Goal: Information Seeking & Learning: Learn about a topic

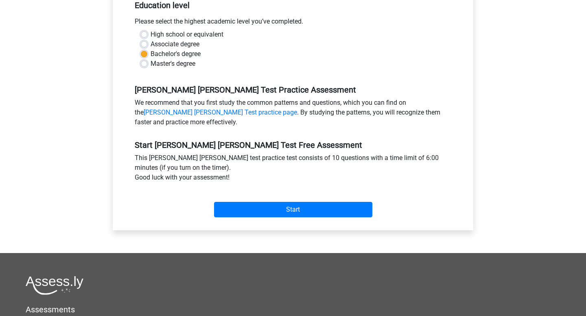
scroll to position [187, 0]
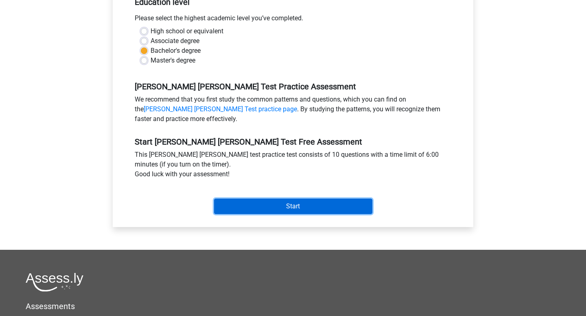
click at [260, 199] on input "Start" at bounding box center [293, 206] width 158 height 15
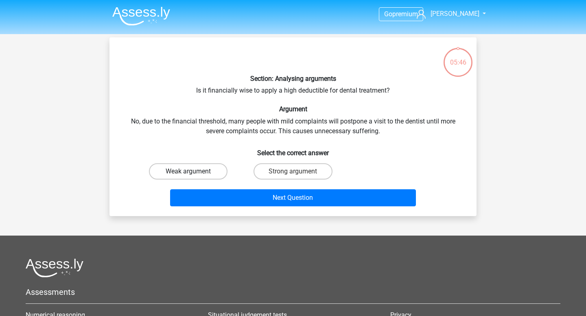
click at [180, 175] on label "Weak argument" at bounding box center [188, 171] width 78 height 16
click at [188, 175] on input "Weak argument" at bounding box center [190, 174] width 5 height 5
radio input "true"
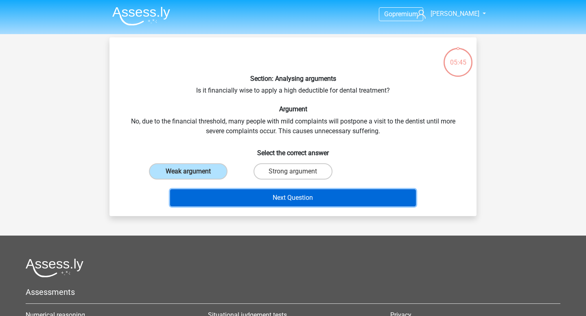
click at [255, 201] on button "Next Question" at bounding box center [293, 198] width 246 height 17
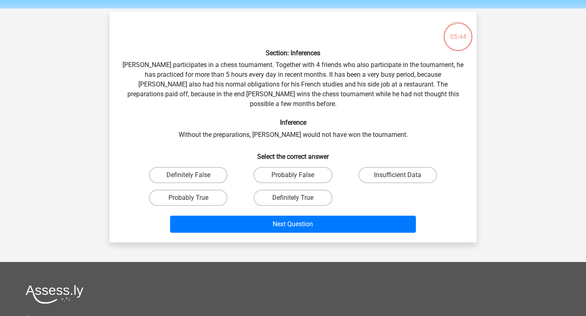
scroll to position [22, 0]
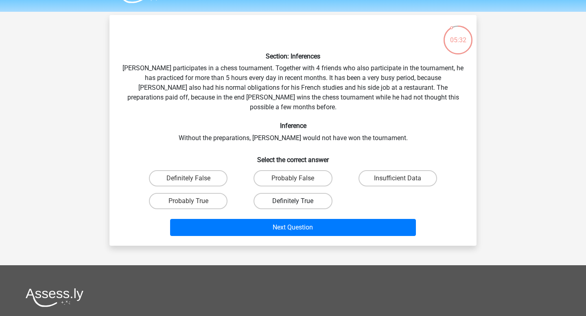
click at [258, 193] on label "Definitely True" at bounding box center [292, 201] width 78 height 16
click at [293, 201] on input "Definitely True" at bounding box center [295, 203] width 5 height 5
radio input "true"
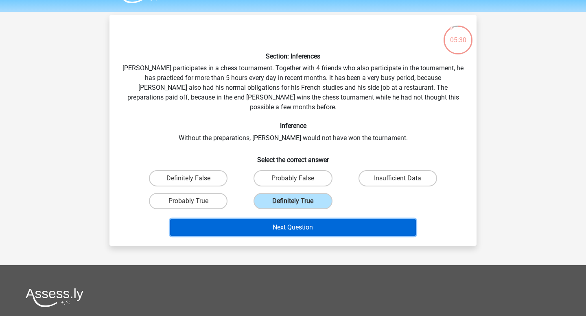
click at [260, 222] on button "Next Question" at bounding box center [293, 227] width 246 height 17
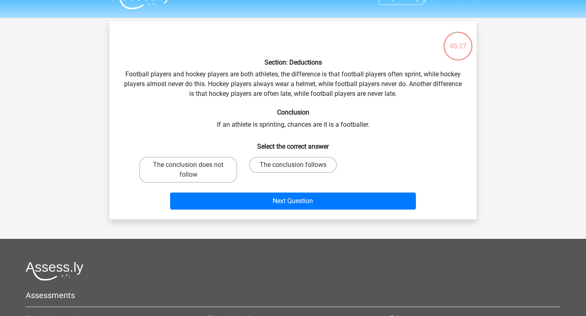
scroll to position [13, 0]
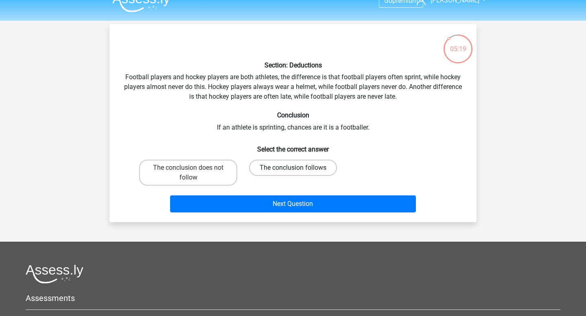
click at [271, 166] on label "The conclusion follows" at bounding box center [293, 168] width 88 height 16
click at [293, 168] on input "The conclusion follows" at bounding box center [295, 170] width 5 height 5
radio input "true"
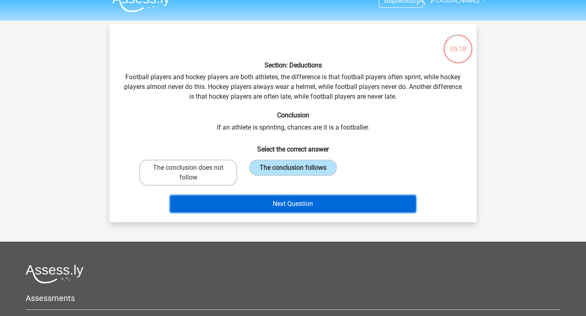
click at [273, 204] on button "Next Question" at bounding box center [293, 204] width 246 height 17
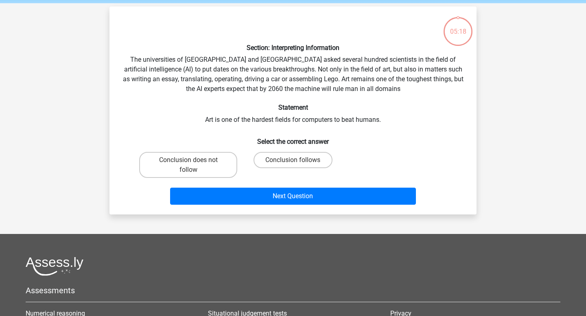
scroll to position [37, 0]
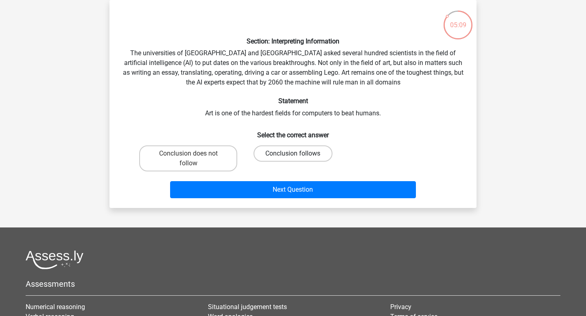
click at [286, 155] on label "Conclusion follows" at bounding box center [292, 154] width 78 height 16
click at [293, 155] on input "Conclusion follows" at bounding box center [295, 156] width 5 height 5
radio input "true"
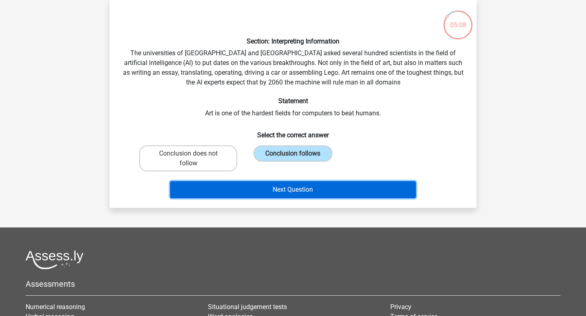
click at [310, 197] on button "Next Question" at bounding box center [293, 189] width 246 height 17
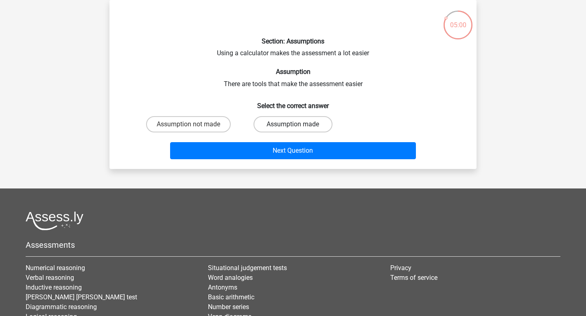
click at [303, 123] on label "Assumption made" at bounding box center [292, 124] width 78 height 16
click at [298, 124] on input "Assumption made" at bounding box center [295, 126] width 5 height 5
radio input "true"
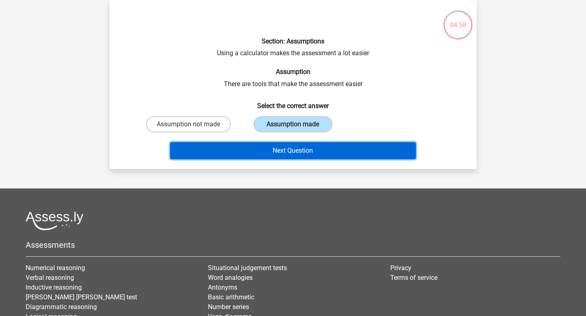
click at [216, 158] on button "Next Question" at bounding box center [293, 150] width 246 height 17
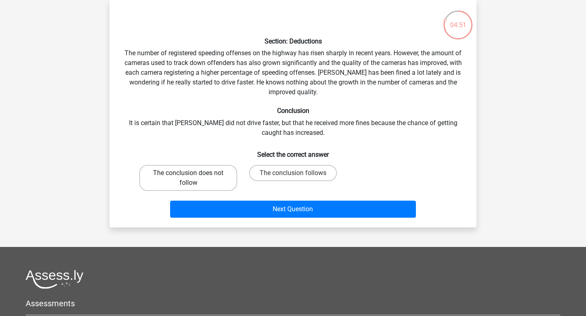
click at [217, 181] on label "The conclusion does not follow" at bounding box center [188, 178] width 98 height 26
click at [194, 179] on input "The conclusion does not follow" at bounding box center [190, 175] width 5 height 5
radio input "true"
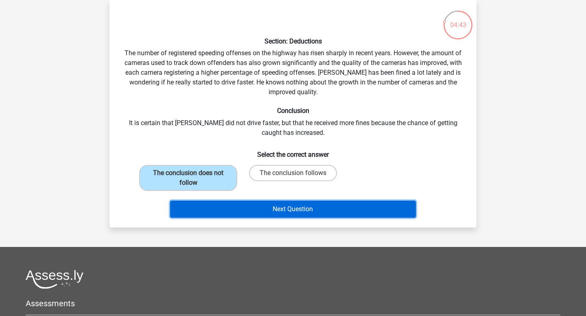
click at [256, 210] on button "Next Question" at bounding box center [293, 209] width 246 height 17
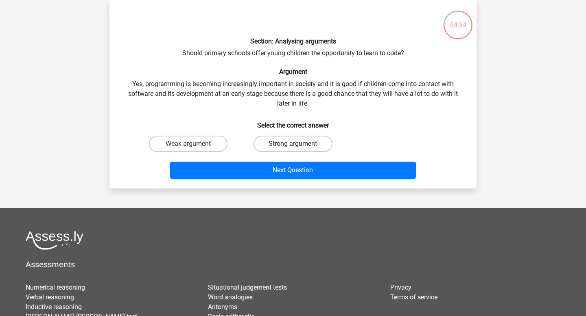
click at [282, 146] on label "Strong argument" at bounding box center [292, 144] width 78 height 16
click at [293, 146] on input "Strong argument" at bounding box center [295, 146] width 5 height 5
radio input "true"
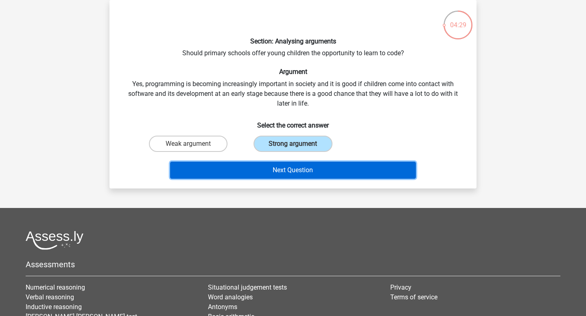
click at [285, 171] on button "Next Question" at bounding box center [293, 170] width 246 height 17
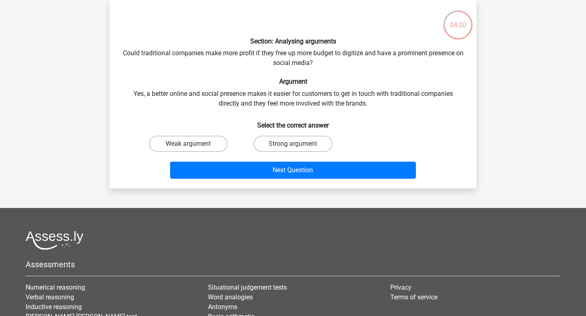
click at [188, 153] on div "Weak argument" at bounding box center [188, 144] width 105 height 23
click at [195, 146] on label "Weak argument" at bounding box center [188, 144] width 78 height 16
click at [194, 146] on input "Weak argument" at bounding box center [190, 146] width 5 height 5
radio input "true"
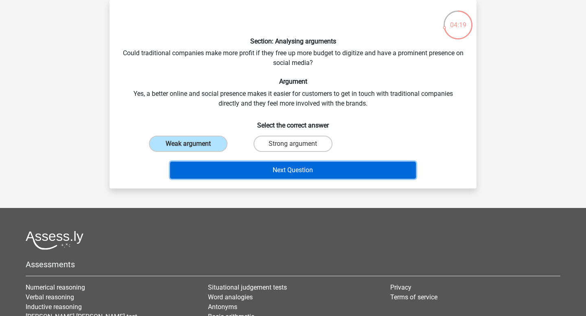
click at [245, 168] on button "Next Question" at bounding box center [293, 170] width 246 height 17
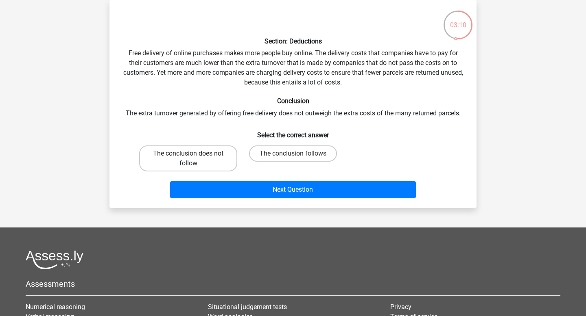
click at [195, 161] on label "The conclusion does not follow" at bounding box center [188, 159] width 98 height 26
click at [194, 159] on input "The conclusion does not follow" at bounding box center [190, 156] width 5 height 5
radio input "true"
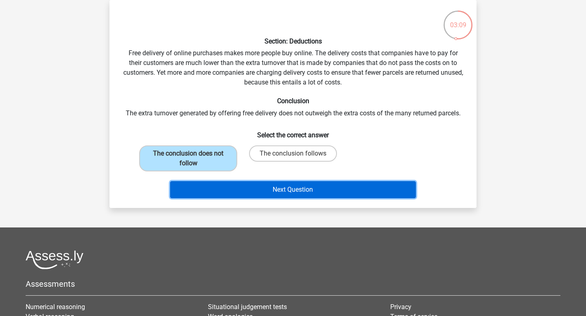
click at [254, 192] on button "Next Question" at bounding box center [293, 189] width 246 height 17
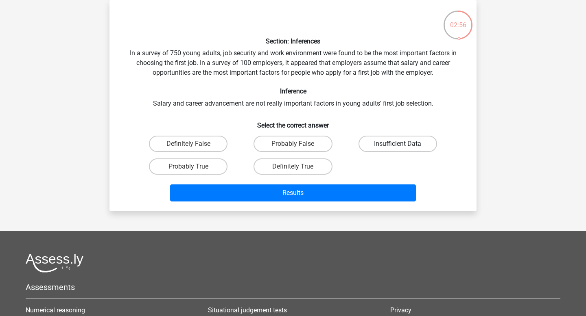
click at [367, 144] on label "Insufficient Data" at bounding box center [397, 144] width 78 height 16
click at [397, 144] on input "Insufficient Data" at bounding box center [399, 146] width 5 height 5
radio input "true"
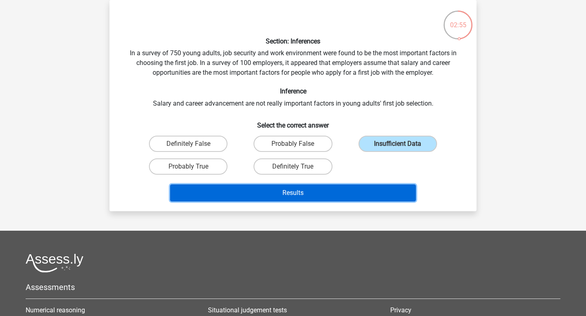
click at [324, 197] on button "Results" at bounding box center [293, 193] width 246 height 17
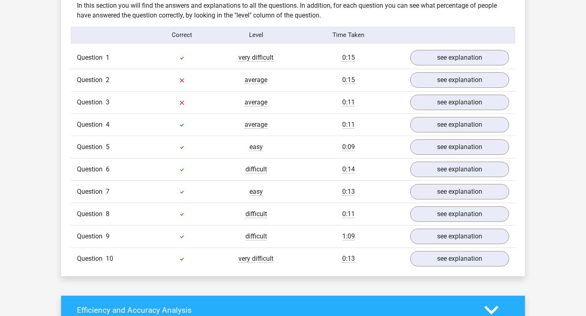
scroll to position [644, 0]
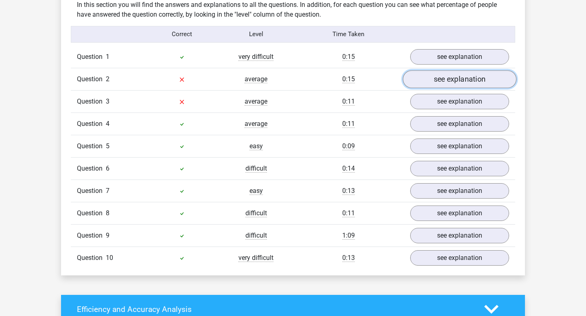
click at [449, 77] on link "see explanation" at bounding box center [459, 79] width 113 height 18
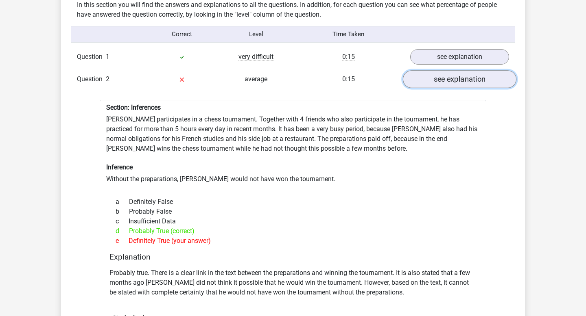
click at [474, 76] on link "see explanation" at bounding box center [459, 79] width 113 height 18
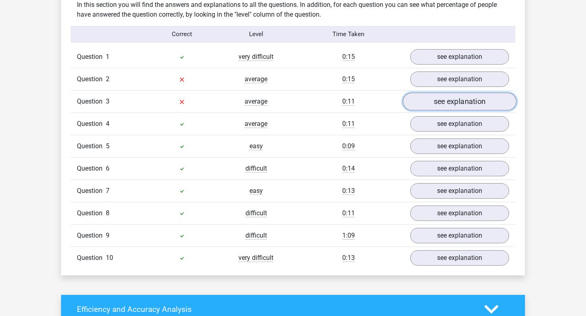
click at [459, 94] on link "see explanation" at bounding box center [459, 102] width 113 height 18
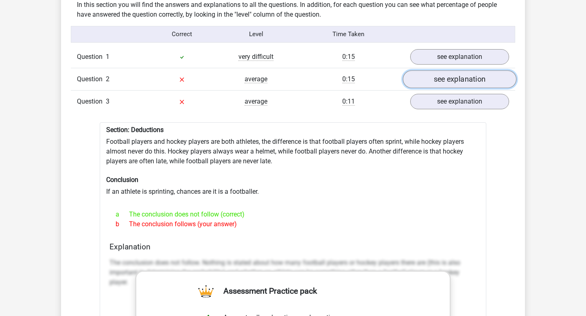
click at [460, 79] on link "see explanation" at bounding box center [459, 79] width 113 height 18
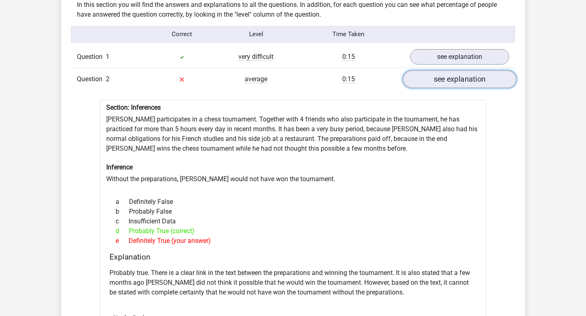
click at [460, 79] on link "see explanation" at bounding box center [459, 79] width 113 height 18
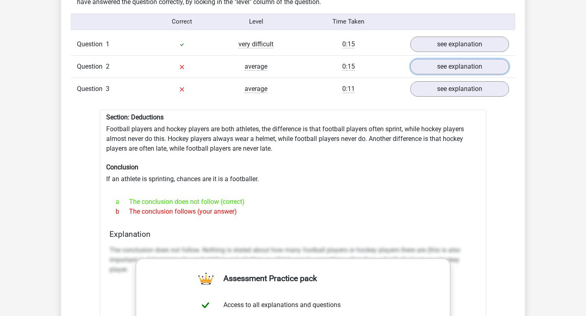
scroll to position [654, 0]
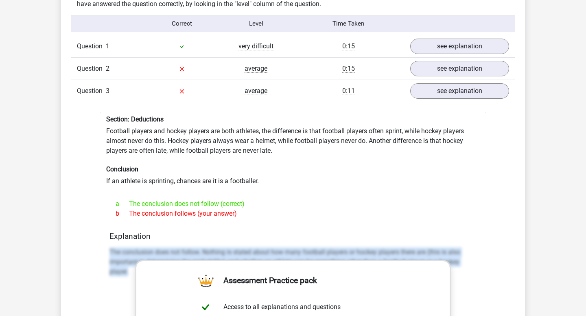
drag, startPoint x: 111, startPoint y: 246, endPoint x: 128, endPoint y: 268, distance: 27.5
click at [128, 268] on p "The conclusion does not follow. Nothing is stated about how many football playe…" at bounding box center [292, 262] width 367 height 29
copy p "The conclusion does not follow. Nothing is stated about how many football playe…"
